Goal: Task Accomplishment & Management: Use online tool/utility

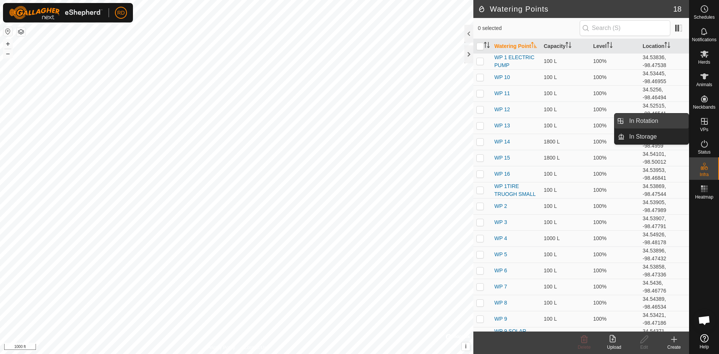
click at [642, 123] on link "In Rotation" at bounding box center [657, 120] width 64 height 15
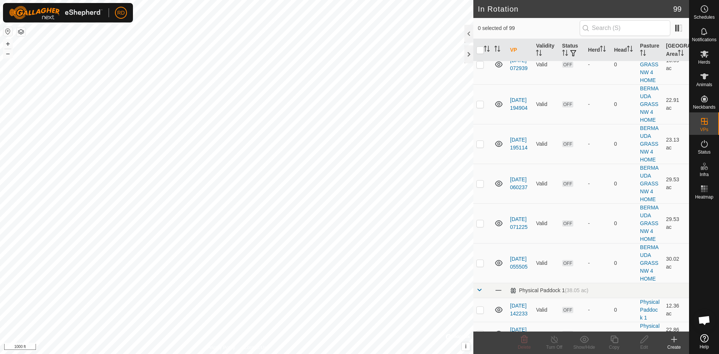
scroll to position [2059, 0]
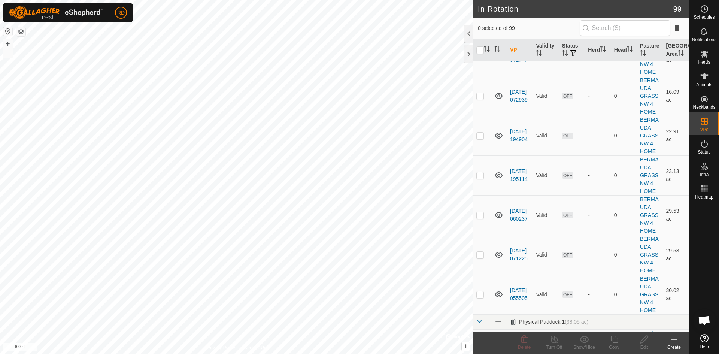
checkbox input "true"
click at [4, 43] on button "+" at bounding box center [7, 43] width 9 height 9
click at [6, 43] on button "+" at bounding box center [7, 43] width 9 height 9
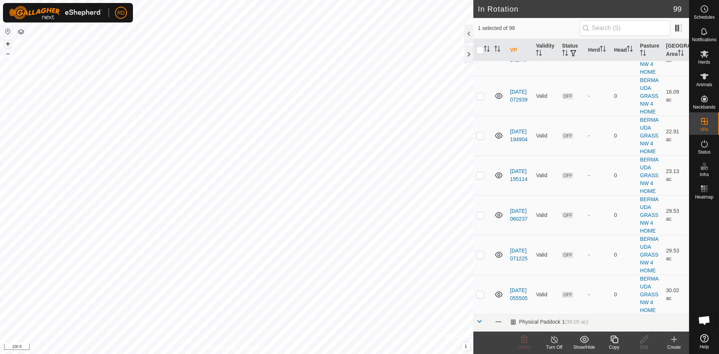
click at [4, 43] on button "+" at bounding box center [7, 43] width 9 height 9
click at [615, 344] on div "Copy" at bounding box center [614, 347] width 30 height 7
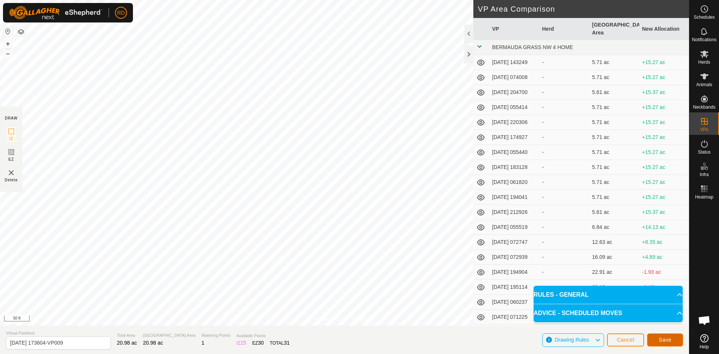
click at [668, 341] on span "Save" at bounding box center [665, 340] width 13 height 6
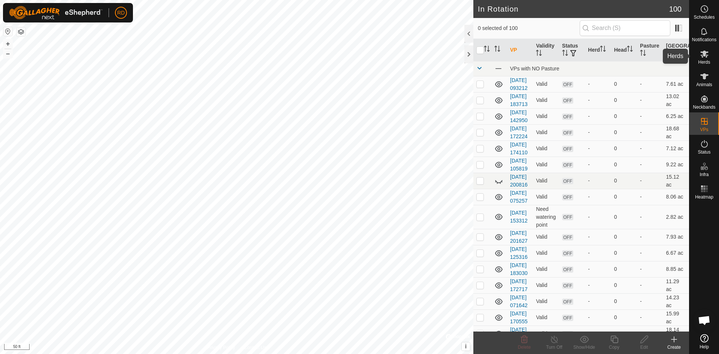
click at [706, 60] on span "Herds" at bounding box center [704, 62] width 12 height 4
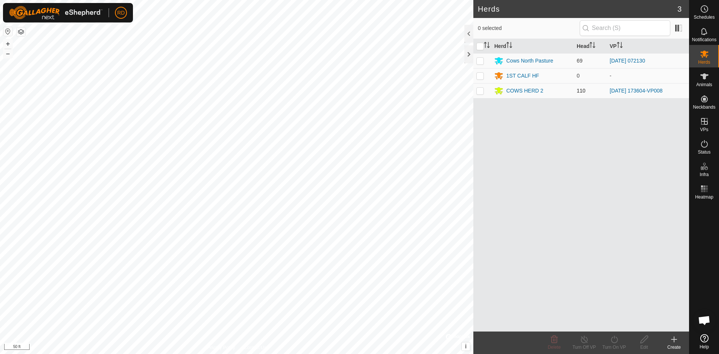
click at [481, 91] on p-checkbox at bounding box center [479, 91] width 7 height 6
checkbox input "true"
click at [613, 343] on icon at bounding box center [614, 339] width 9 height 9
click at [610, 324] on link "Now" at bounding box center [636, 322] width 74 height 15
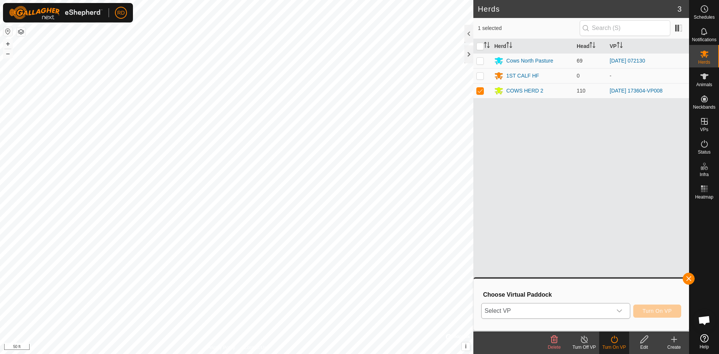
click at [619, 312] on icon "dropdown trigger" at bounding box center [619, 310] width 5 height 3
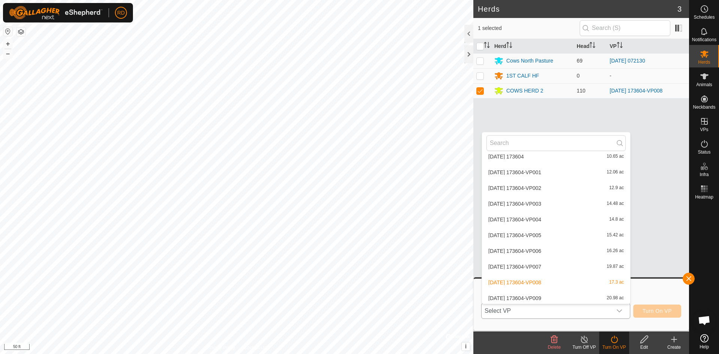
scroll to position [1013, 0]
click at [549, 265] on li "[DATE] 173604-VP009 20.98 ac" at bounding box center [556, 266] width 148 height 15
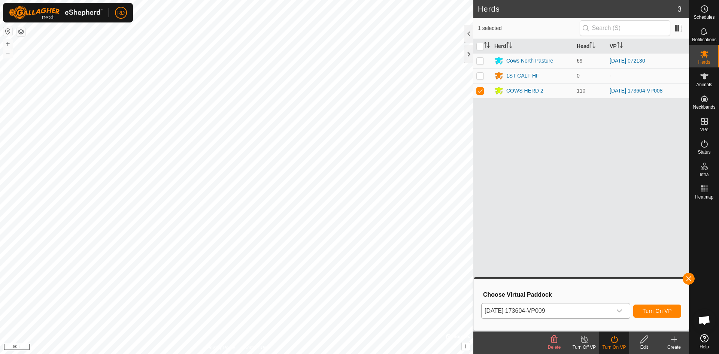
click at [623, 313] on div "dropdown trigger" at bounding box center [619, 310] width 15 height 15
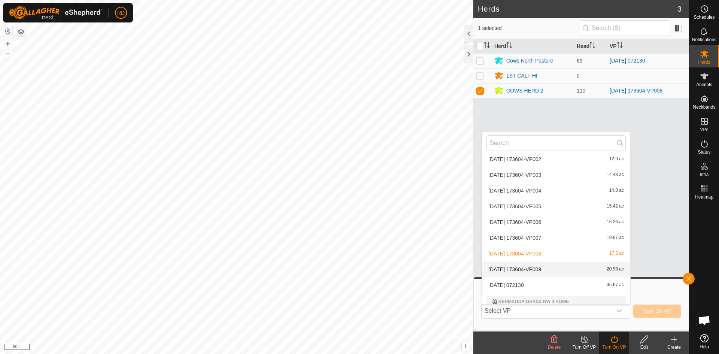
scroll to position [1024, 0]
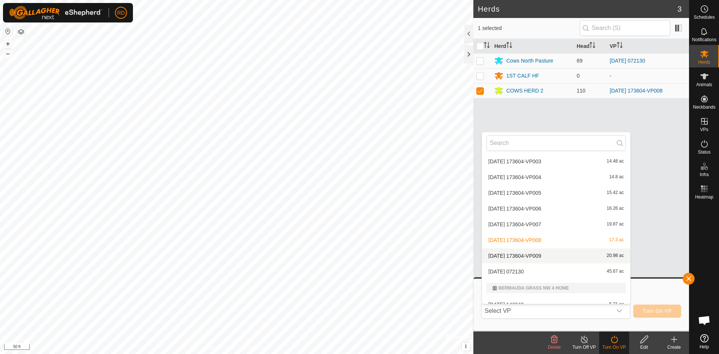
click at [549, 257] on li "[DATE] 173604-VP009 20.98 ac" at bounding box center [556, 255] width 148 height 15
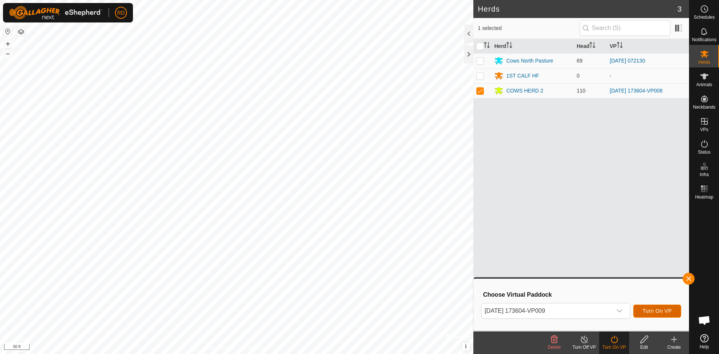
click at [654, 311] on span "Turn On VP" at bounding box center [656, 311] width 29 height 6
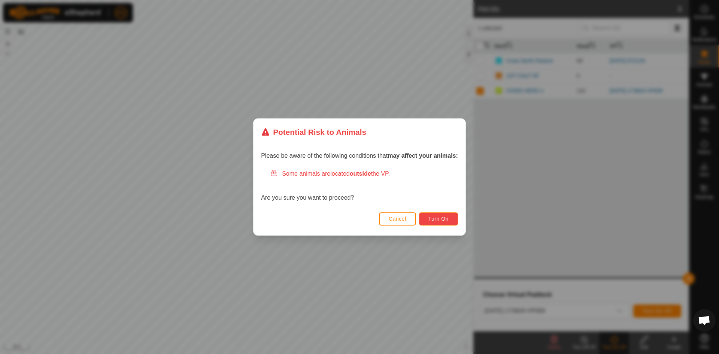
click at [440, 221] on span "Turn On" at bounding box center [438, 219] width 20 height 6
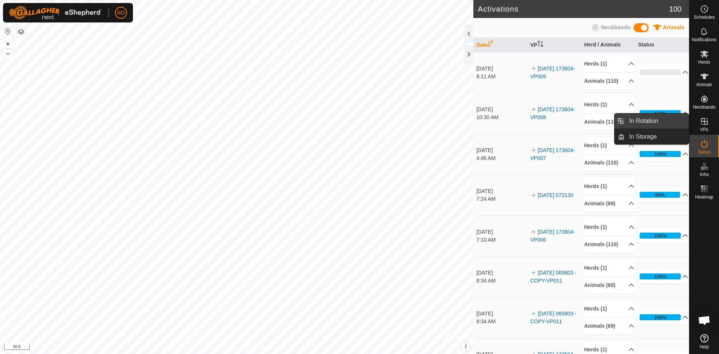
click at [644, 119] on span "In Rotation" at bounding box center [643, 120] width 29 height 9
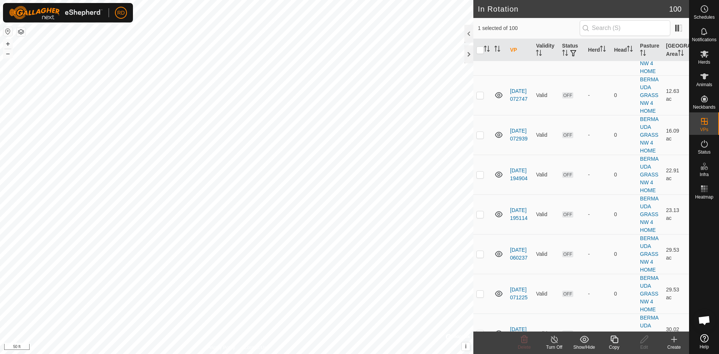
scroll to position [2035, 0]
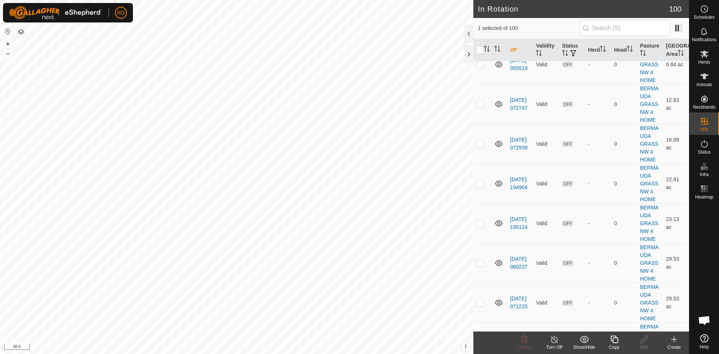
checkbox input "false"
click at [5, 43] on button "+" at bounding box center [7, 43] width 9 height 9
click at [9, 54] on button "–" at bounding box center [7, 53] width 9 height 9
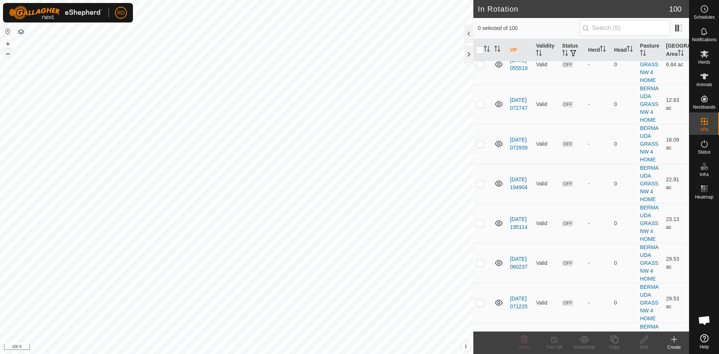
click at [9, 55] on button "–" at bounding box center [7, 53] width 9 height 9
checkbox input "true"
click at [615, 340] on icon at bounding box center [614, 339] width 9 height 9
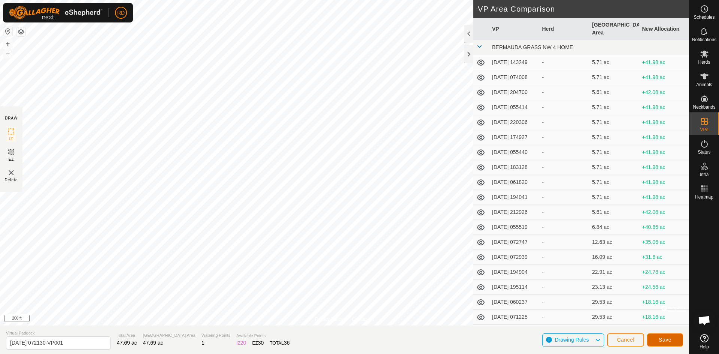
click at [670, 342] on span "Save" at bounding box center [665, 340] width 13 height 6
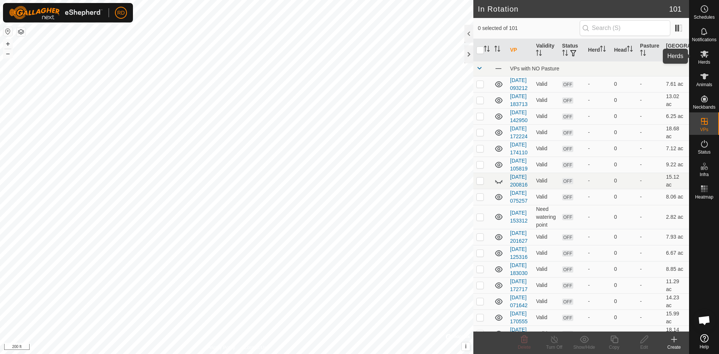
click at [707, 57] on icon at bounding box center [704, 54] width 8 height 7
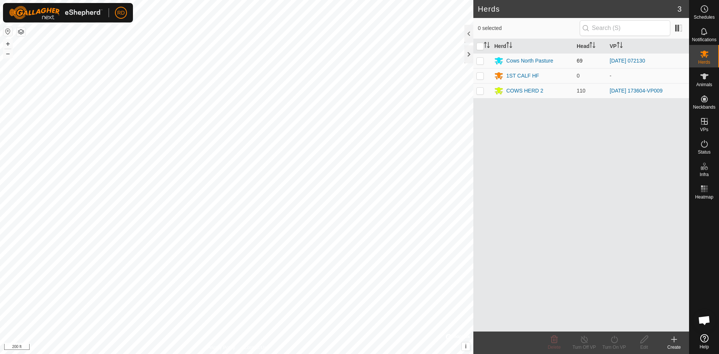
click at [481, 60] on p-checkbox at bounding box center [479, 61] width 7 height 6
checkbox input "true"
click at [616, 343] on icon at bounding box center [614, 339] width 9 height 9
click at [610, 325] on link "Now" at bounding box center [636, 322] width 74 height 15
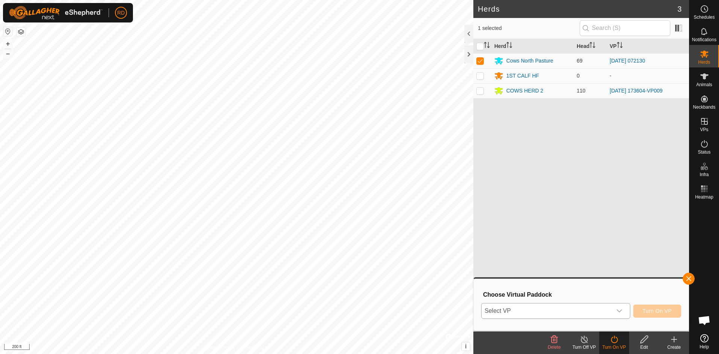
click at [619, 311] on icon "dropdown trigger" at bounding box center [619, 311] width 6 height 6
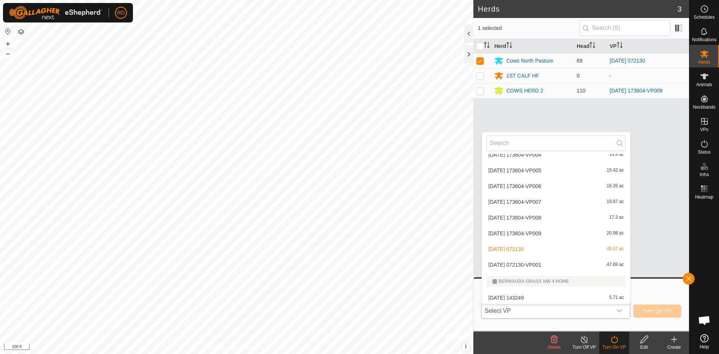
scroll to position [1091, 0]
click at [515, 220] on li "[DATE] 072130-VP001 47.69 ac" at bounding box center [556, 219] width 148 height 15
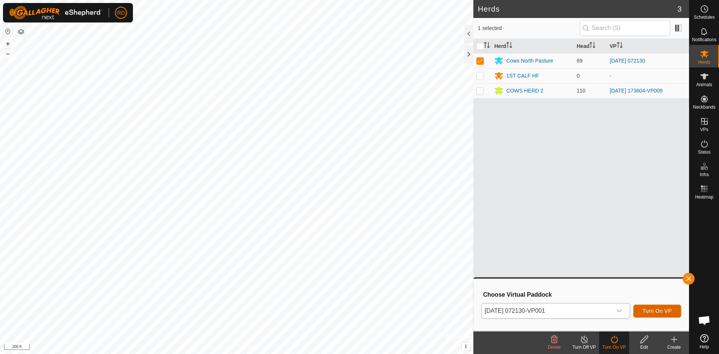
click at [660, 309] on span "Turn On VP" at bounding box center [656, 311] width 29 height 6
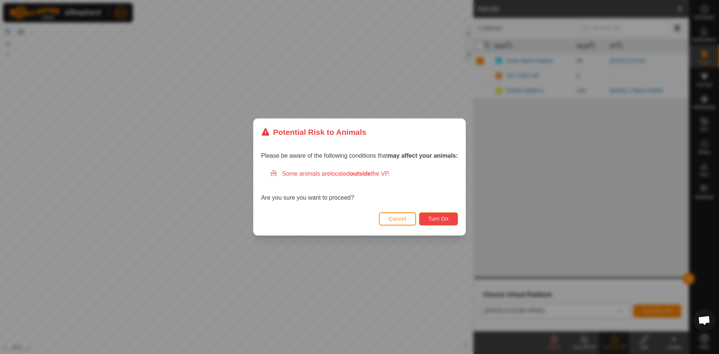
click at [437, 218] on span "Turn On" at bounding box center [438, 219] width 20 height 6
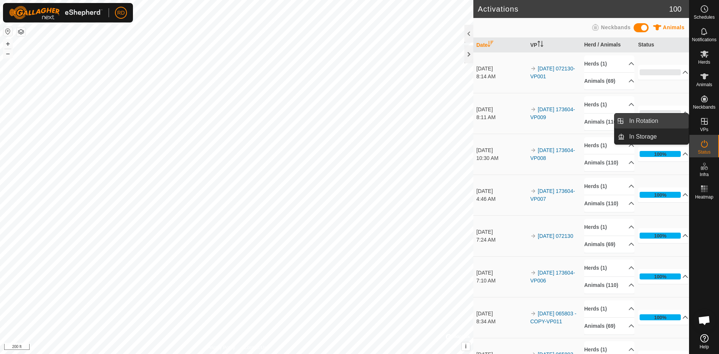
click at [635, 118] on link "In Rotation" at bounding box center [657, 120] width 64 height 15
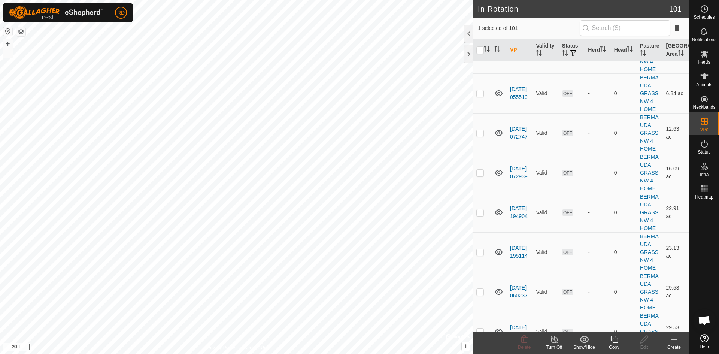
scroll to position [2044, 0]
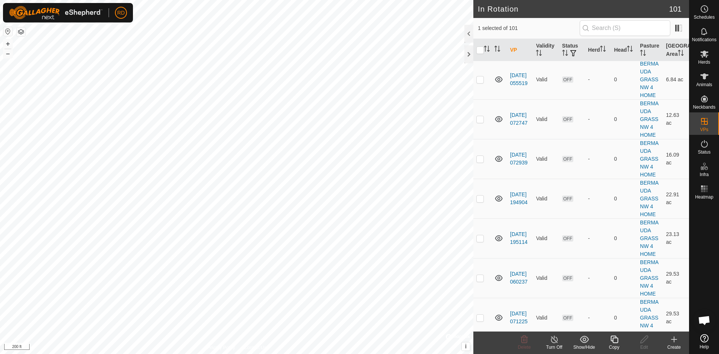
checkbox input "false"
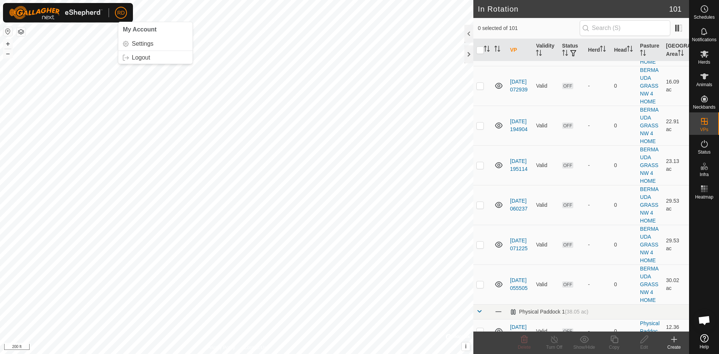
scroll to position [1774, 0]
